Goal: Understand process/instructions: Learn how to perform a task or action

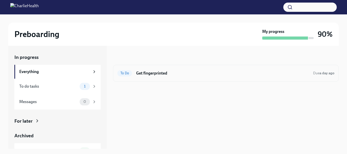
click at [161, 75] on h6 "Get fingerprinted" at bounding box center [222, 73] width 173 height 6
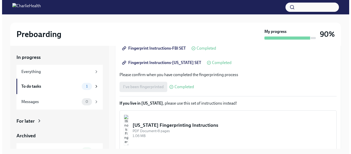
scroll to position [113, 0]
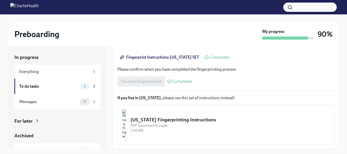
click at [201, 118] on div "[US_STATE] Fingerprinting Instructions" at bounding box center [231, 119] width 200 height 7
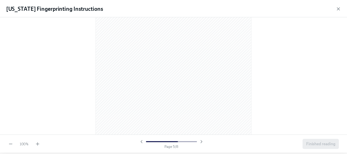
scroll to position [1552, 0]
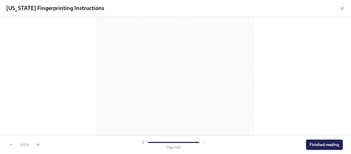
click at [318, 146] on span "Finished reading" at bounding box center [325, 144] width 30 height 5
click at [318, 146] on div "Completing..." at bounding box center [323, 145] width 39 height 10
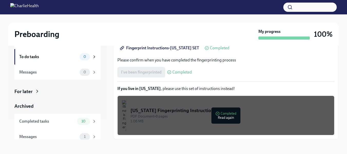
scroll to position [25, 0]
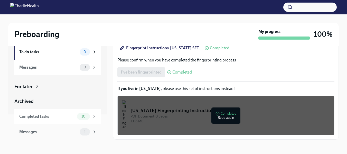
click at [56, 128] on div "Messages 1" at bounding box center [57, 131] width 86 height 15
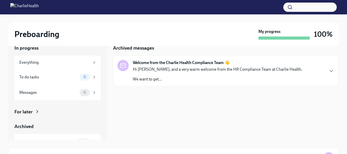
scroll to position [25, 0]
